Goal: Find specific page/section: Find specific page/section

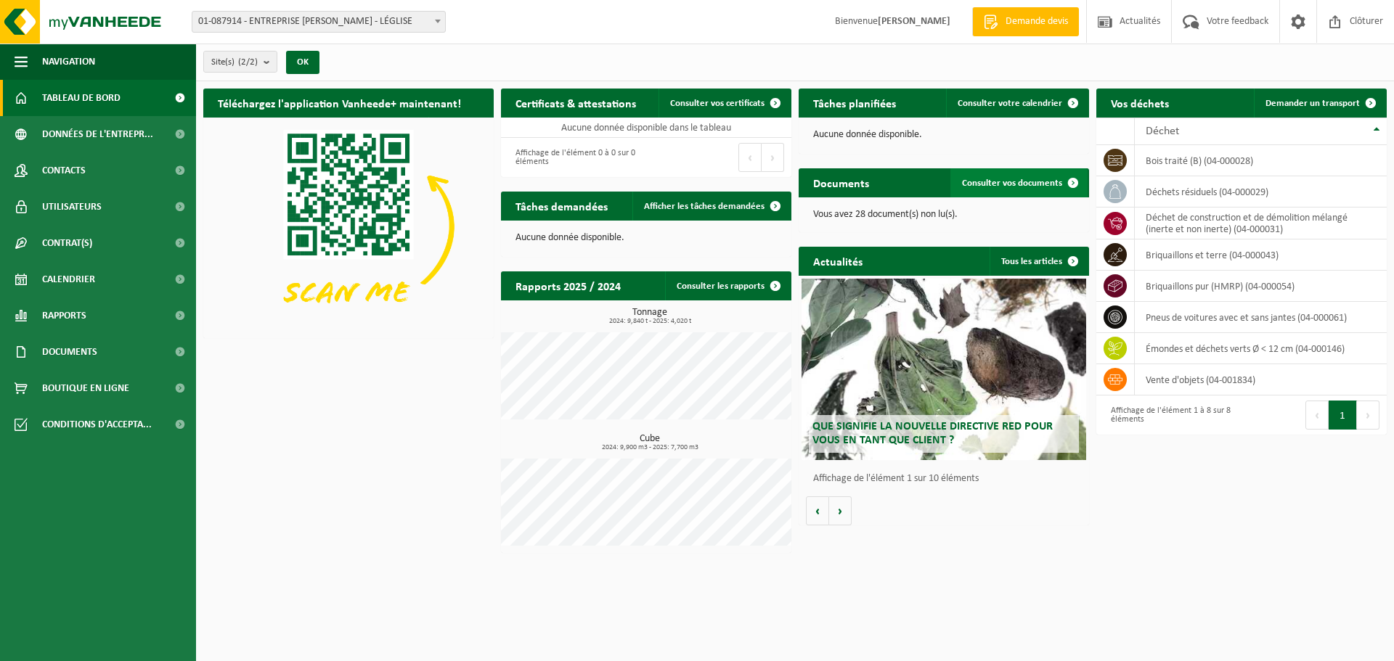
click at [994, 181] on span "Consulter vos documents" at bounding box center [1012, 183] width 100 height 9
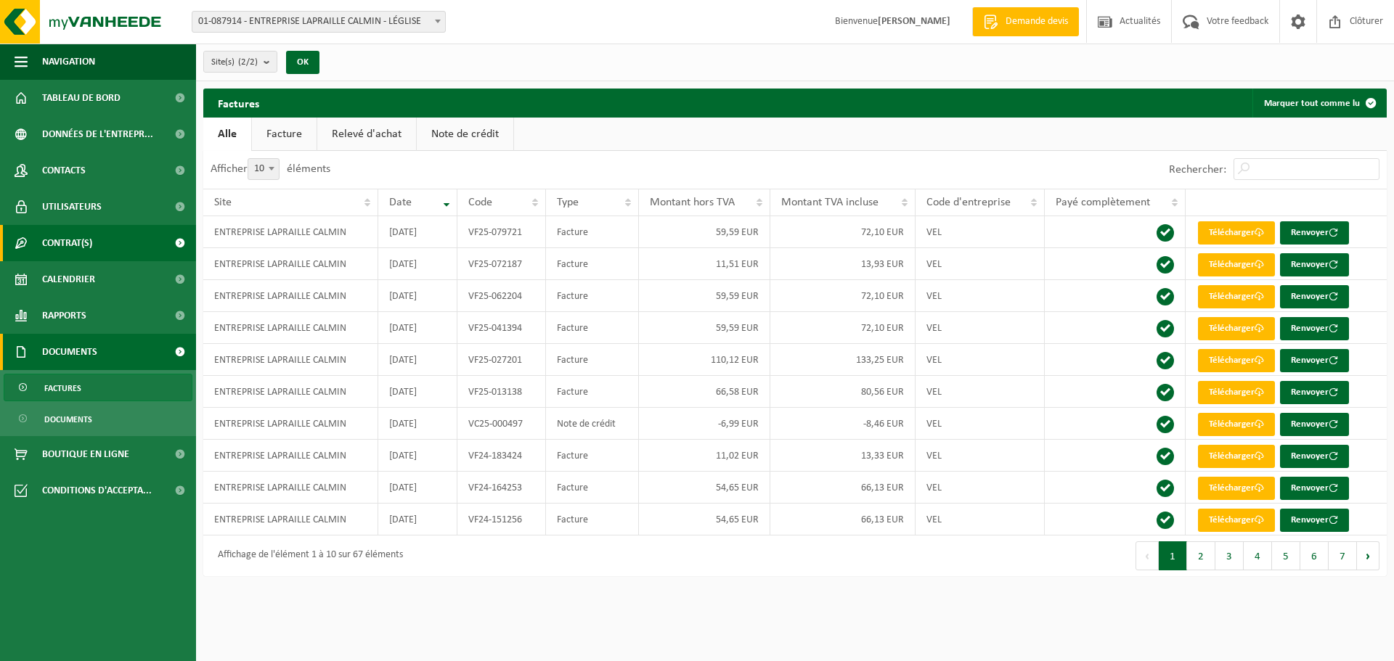
click at [131, 242] on link "Contrat(s)" at bounding box center [98, 243] width 196 height 36
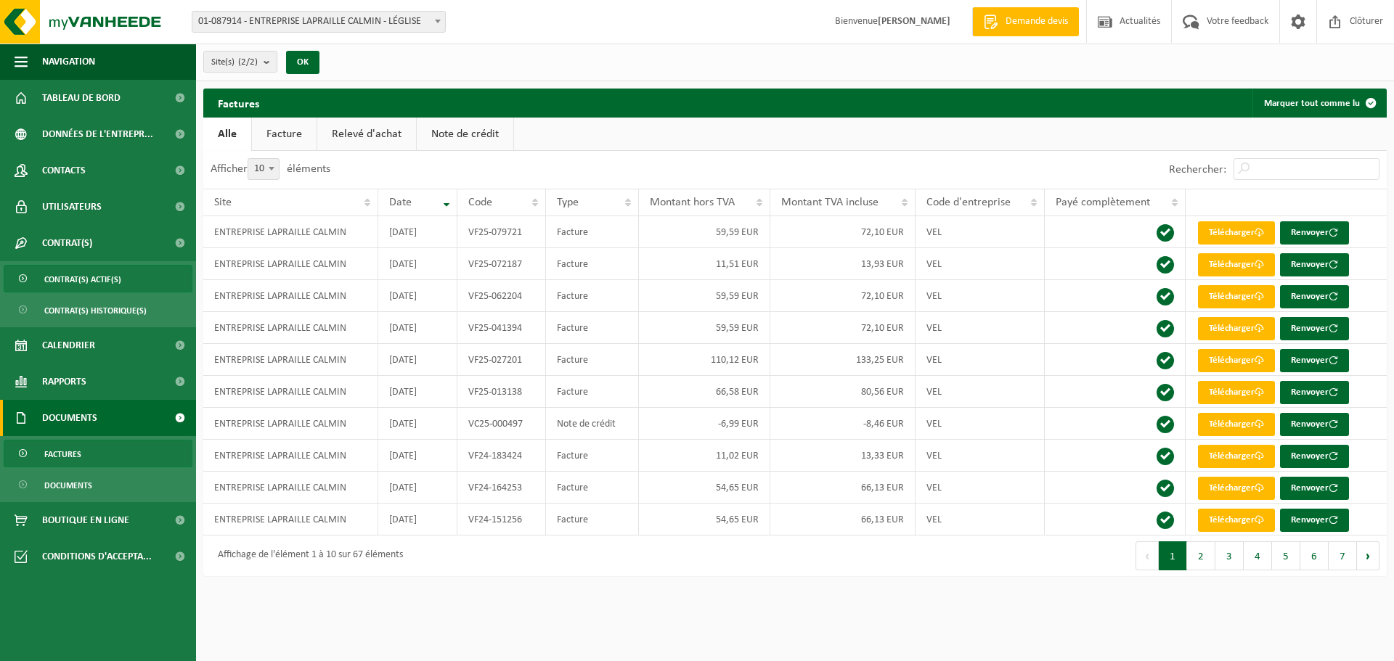
click at [132, 272] on link "Contrat(s) actif(s)" at bounding box center [98, 279] width 189 height 28
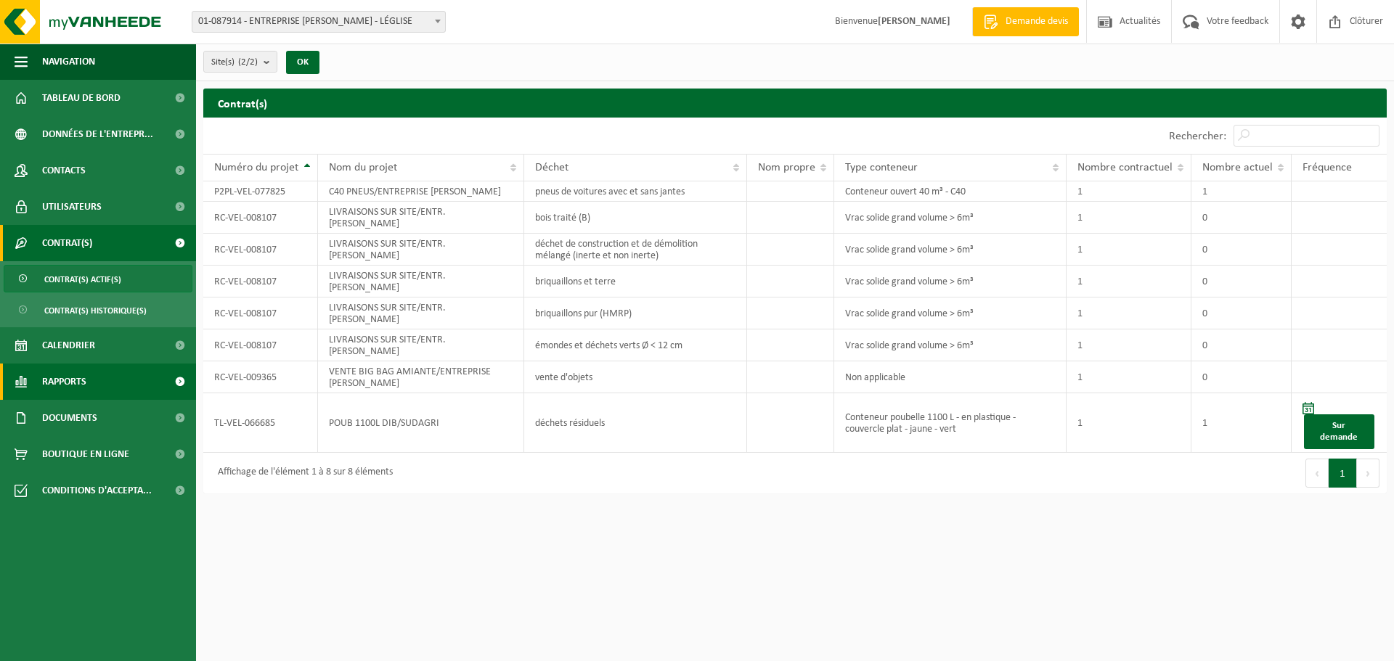
click at [57, 380] on span "Rapports" at bounding box center [64, 382] width 44 height 36
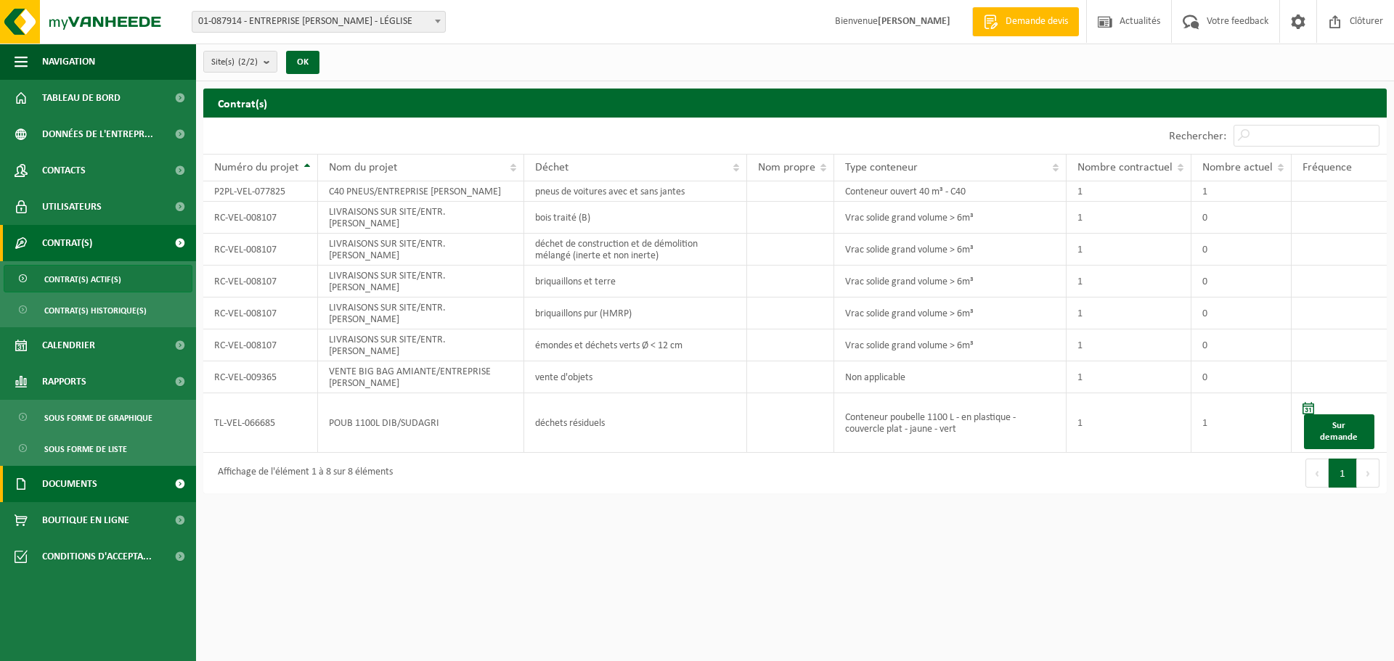
click at [70, 483] on span "Documents" at bounding box center [69, 484] width 55 height 36
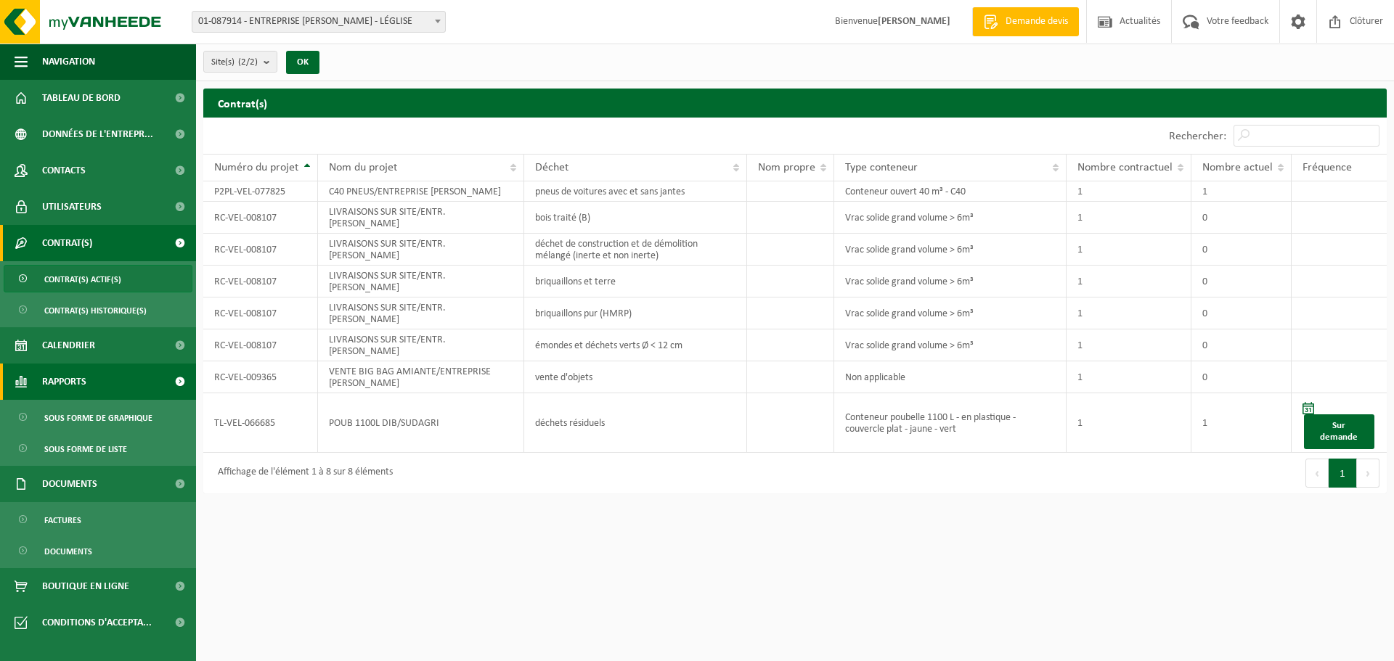
click at [46, 383] on span "Rapports" at bounding box center [64, 382] width 44 height 36
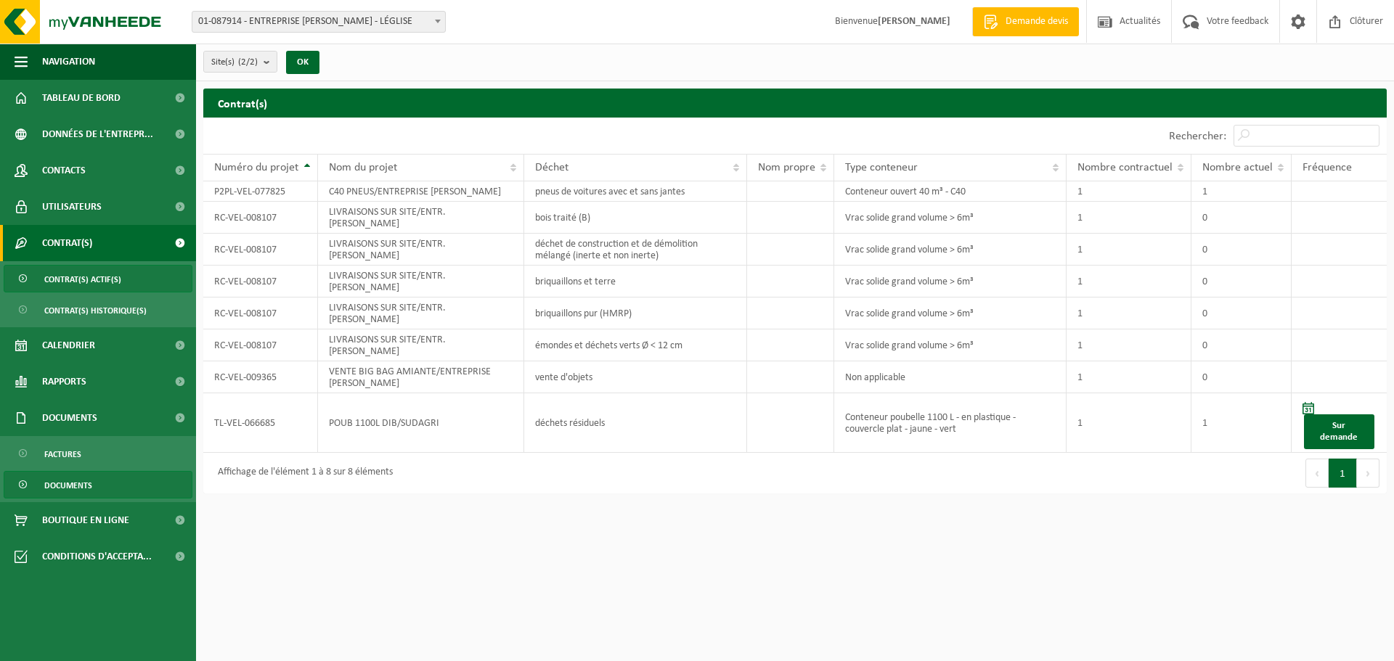
click at [62, 483] on span "Documents" at bounding box center [68, 486] width 48 height 28
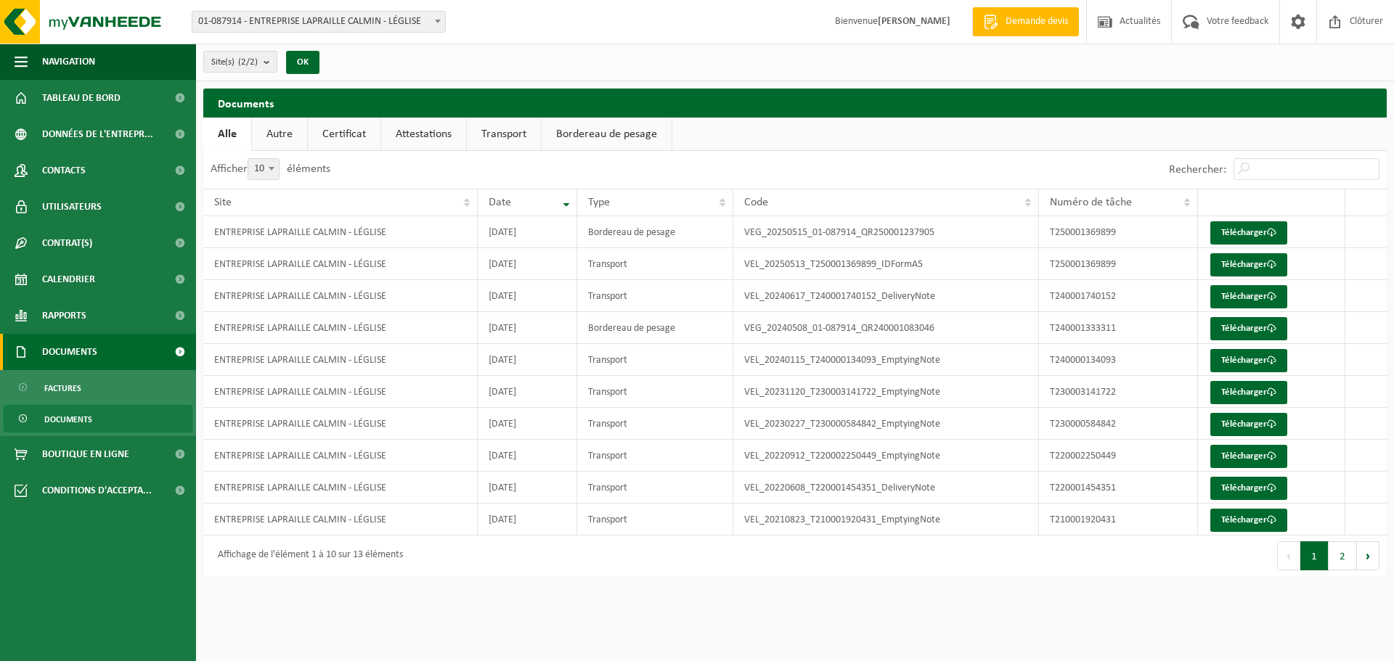
click at [60, 360] on span "Documents" at bounding box center [69, 352] width 55 height 36
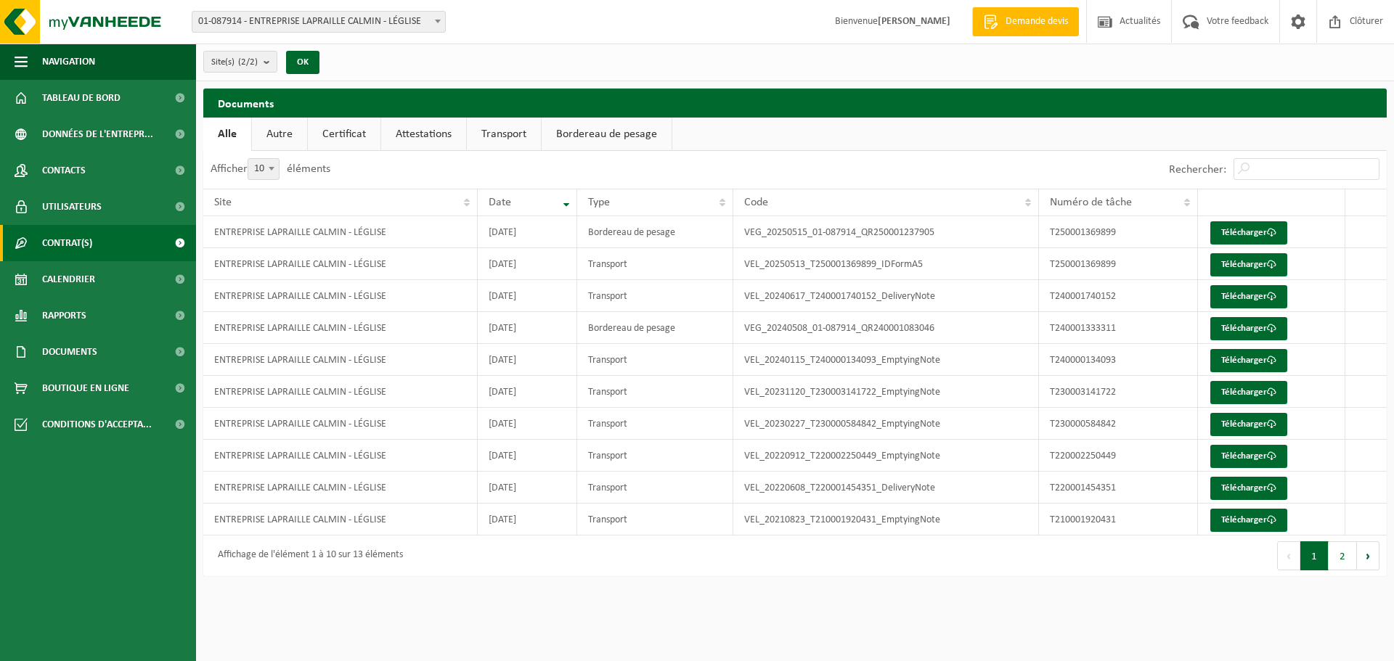
click at [98, 253] on link "Contrat(s)" at bounding box center [98, 243] width 196 height 36
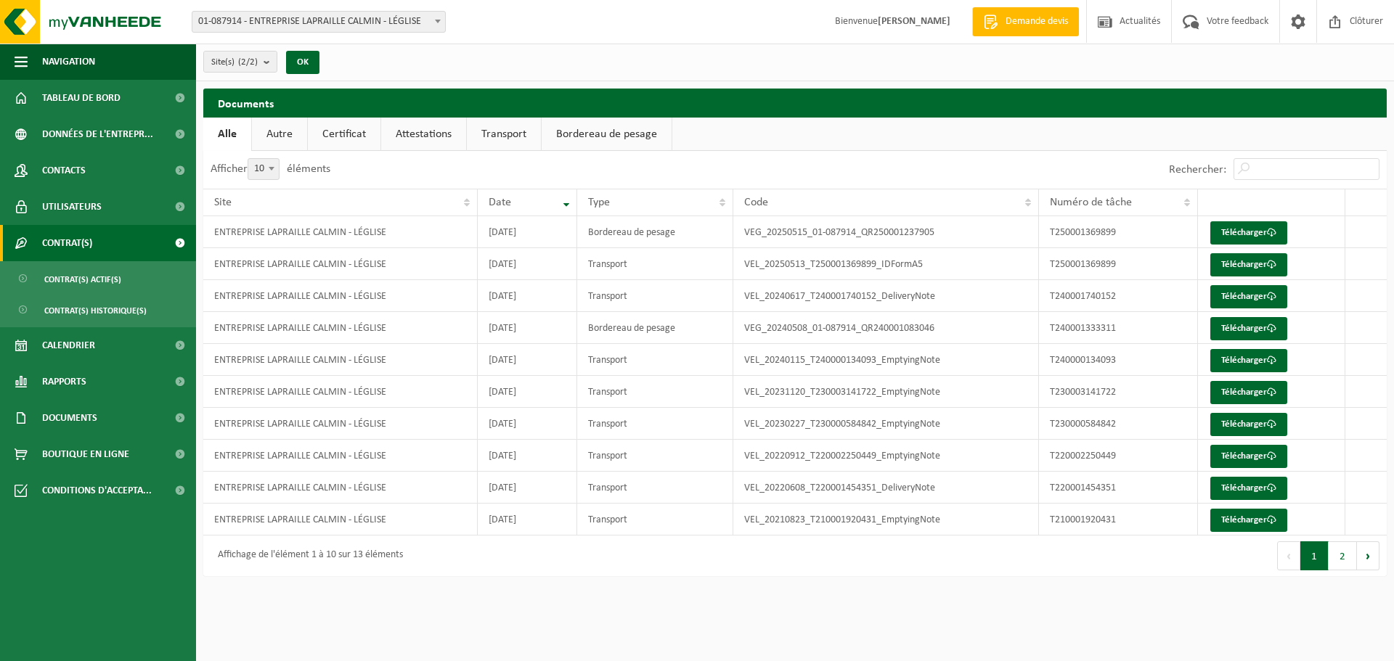
click at [105, 241] on link "Contrat(s)" at bounding box center [98, 243] width 196 height 36
